Goal: Information Seeking & Learning: Find contact information

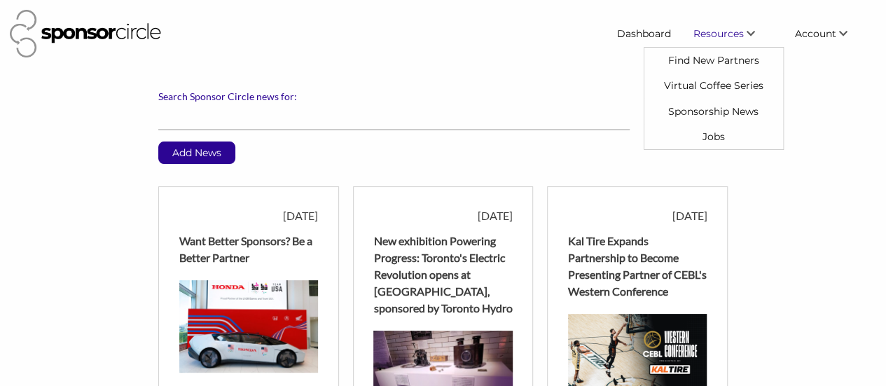
click at [722, 30] on span "Resources" at bounding box center [718, 33] width 50 height 13
click at [690, 58] on link "Find New Partners" at bounding box center [713, 60] width 139 height 25
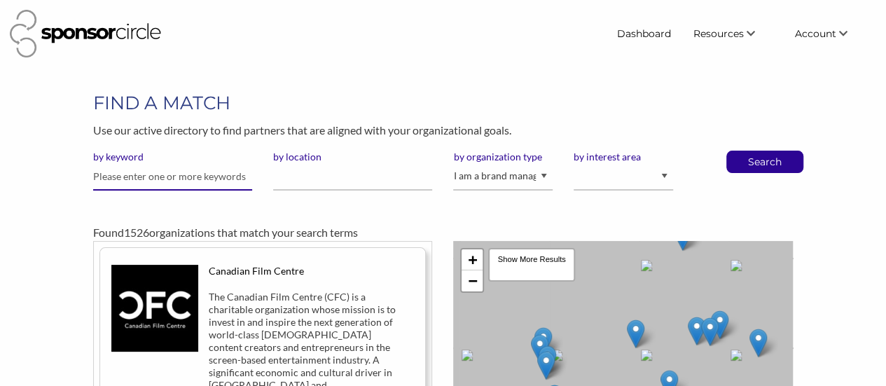
click at [111, 176] on input "text" at bounding box center [172, 176] width 159 height 27
type input "MEC"
click at [741, 151] on button "Search" at bounding box center [764, 161] width 46 height 21
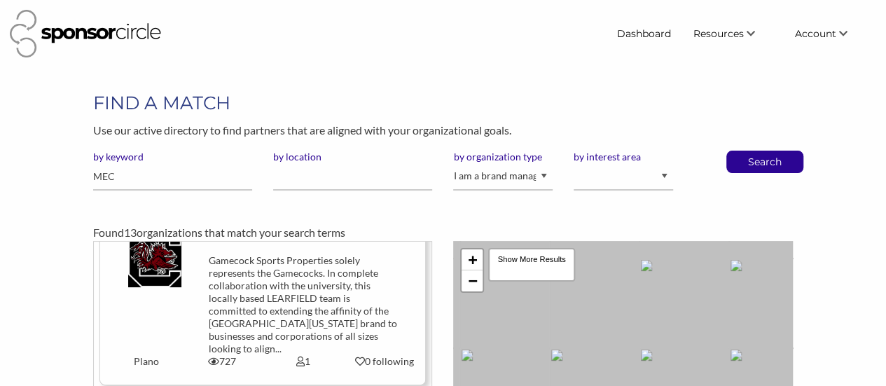
scroll to position [420, 0]
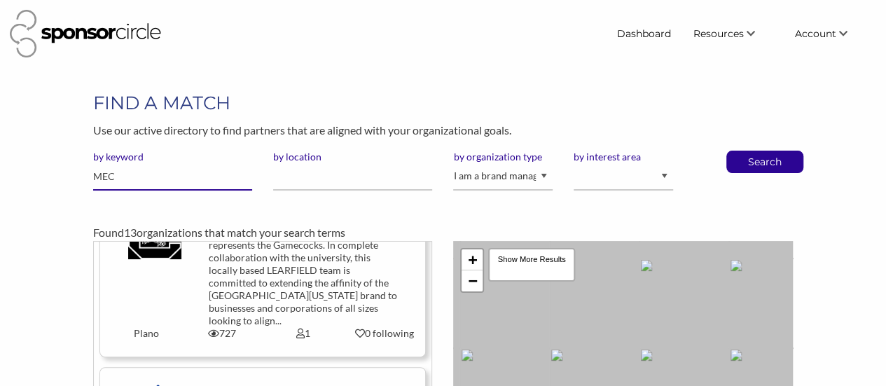
drag, startPoint x: 132, startPoint y: 172, endPoint x: 62, endPoint y: 174, distance: 70.8
click at [62, 174] on div "FIND A MATCH Use our active directory to find partners that are aligned with yo…" at bounding box center [443, 355] width 886 height 531
type input "Mountain"
click at [741, 151] on button "Search" at bounding box center [764, 161] width 46 height 21
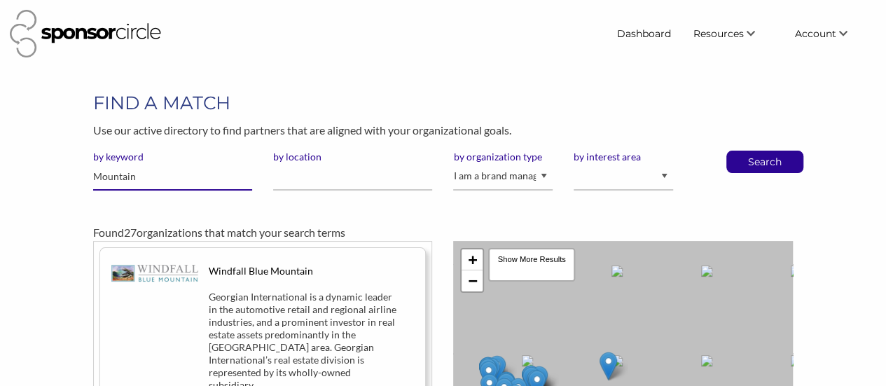
click at [143, 176] on input "Mountain" at bounding box center [172, 176] width 159 height 27
type input "Mountain Equipment"
click at [741, 151] on button "Search" at bounding box center [764, 161] width 46 height 21
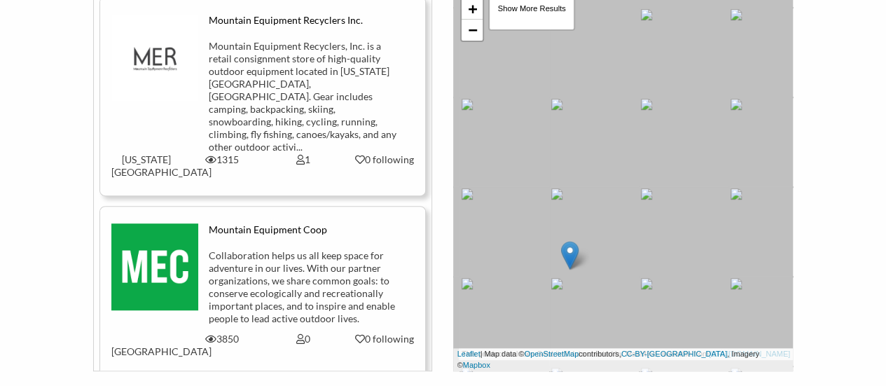
scroll to position [280, 0]
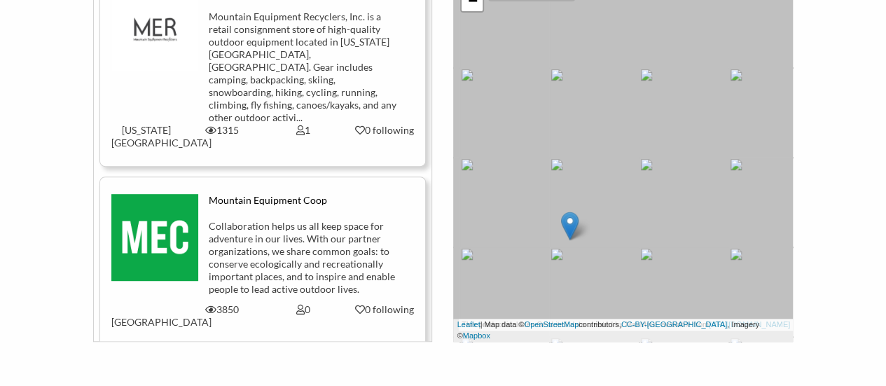
click at [275, 221] on div "Collaboration helps us all keep space for adventure in our lives. With our part…" at bounding box center [303, 258] width 189 height 76
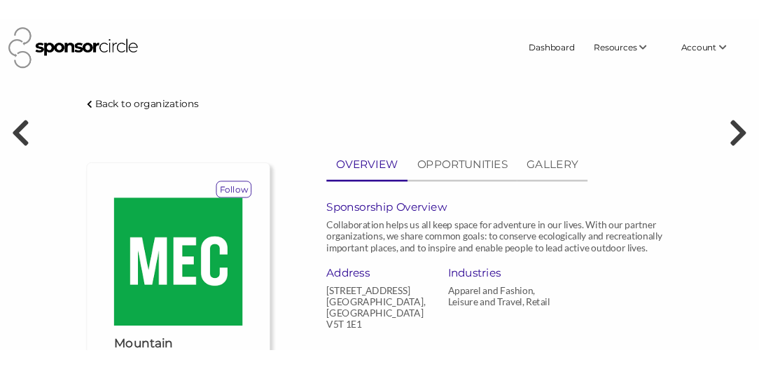
scroll to position [210, 0]
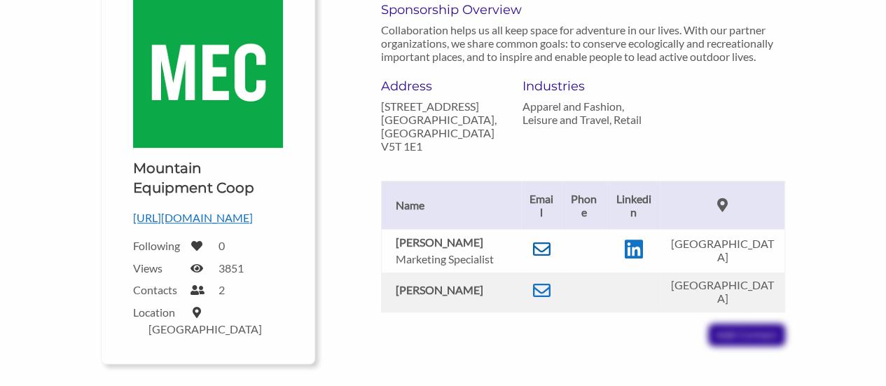
click at [546, 247] on icon at bounding box center [542, 249] width 18 height 18
click at [542, 282] on icon at bounding box center [542, 290] width 18 height 18
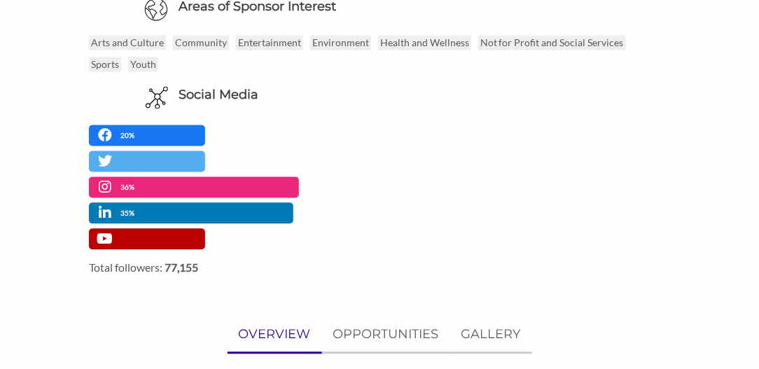
scroll to position [840, 0]
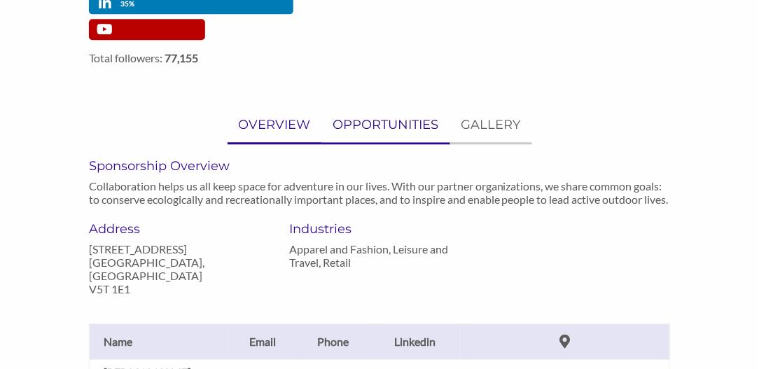
click at [389, 121] on p "OPPORTUNITIES" at bounding box center [386, 125] width 106 height 20
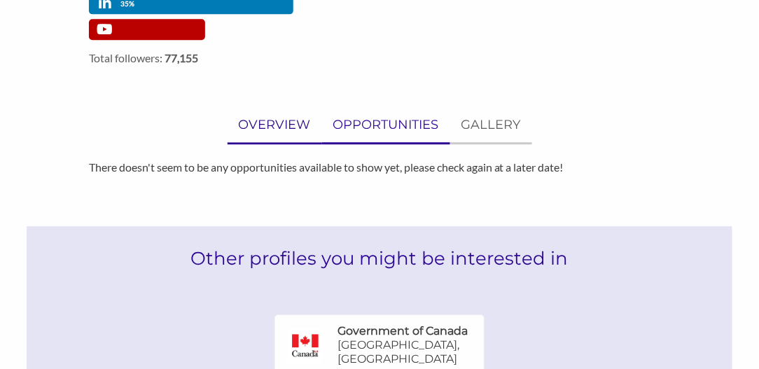
click at [278, 127] on p "OVERVIEW" at bounding box center [275, 125] width 72 height 20
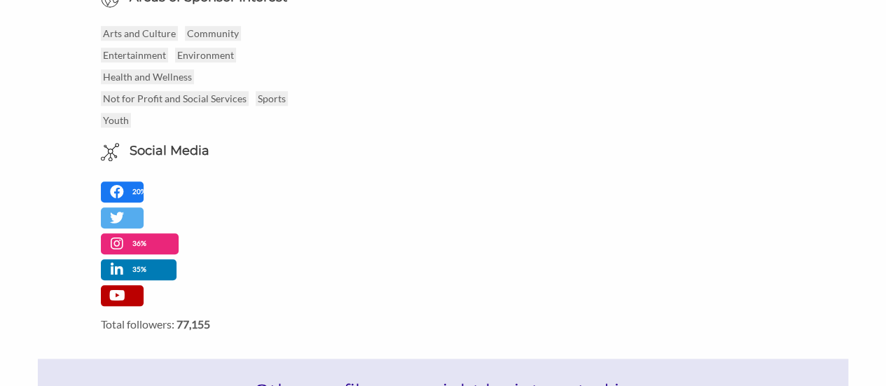
scroll to position [0, 0]
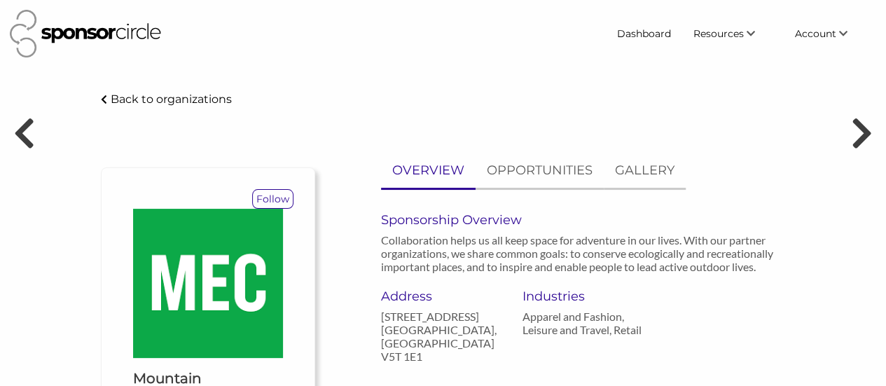
click at [151, 99] on p "Back to organizations" at bounding box center [171, 98] width 121 height 13
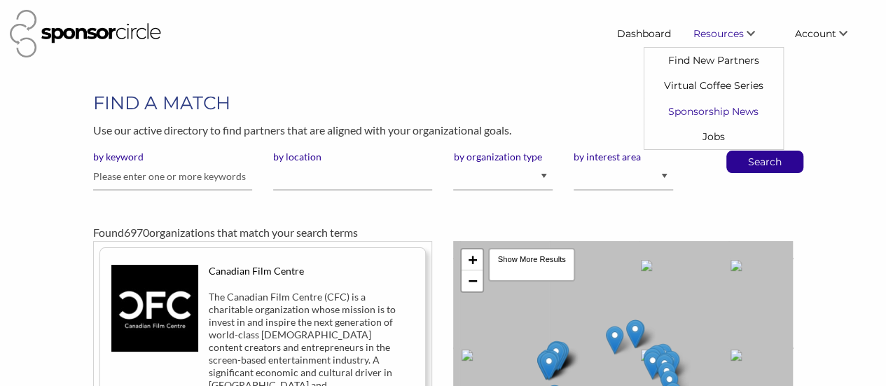
click at [669, 110] on link "Sponsorship News" at bounding box center [713, 110] width 139 height 25
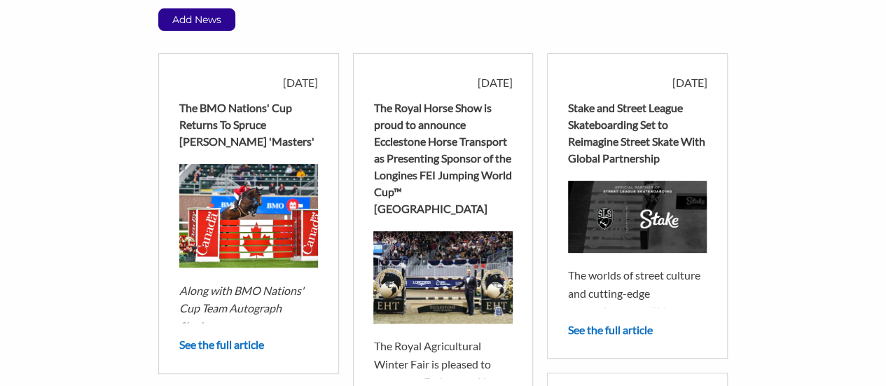
scroll to position [210, 0]
